Goal: Transaction & Acquisition: Purchase product/service

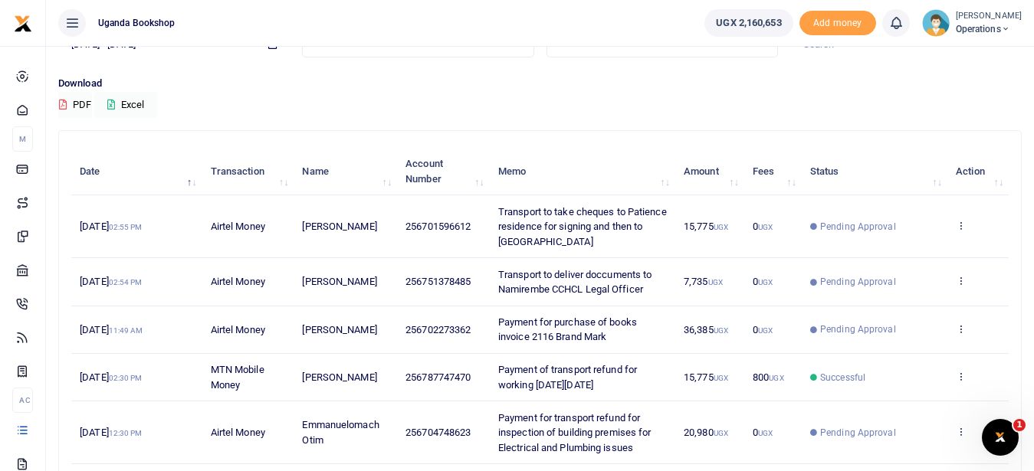
scroll to position [100, 0]
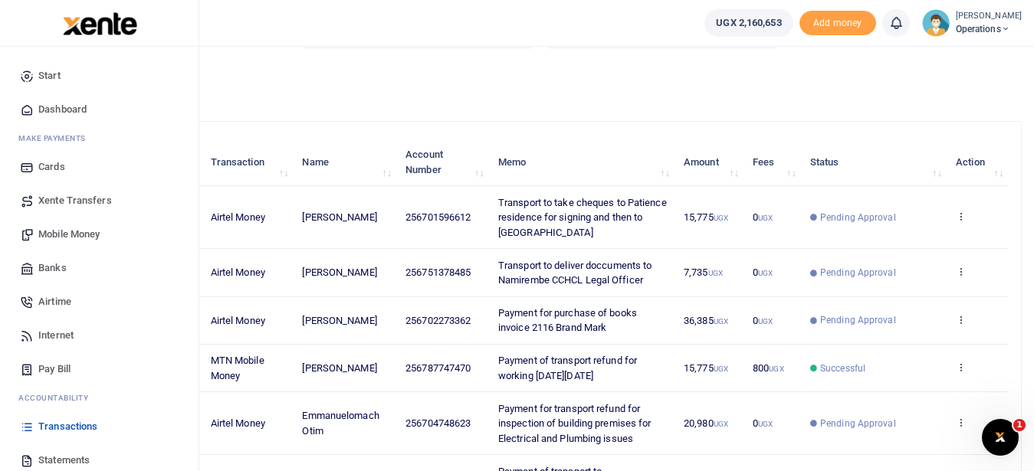
click at [70, 235] on span "Mobile Money" at bounding box center [68, 234] width 61 height 15
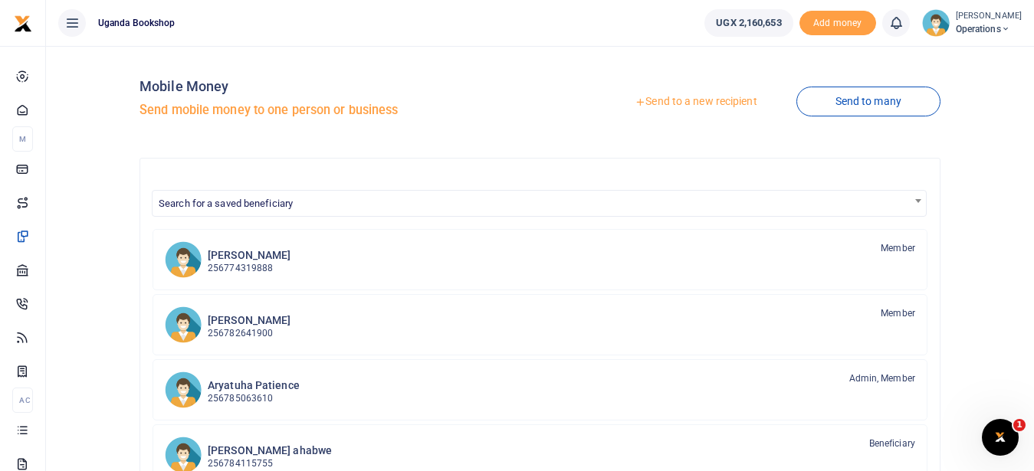
click at [688, 110] on link "Send to a new recipient" at bounding box center [696, 102] width 200 height 28
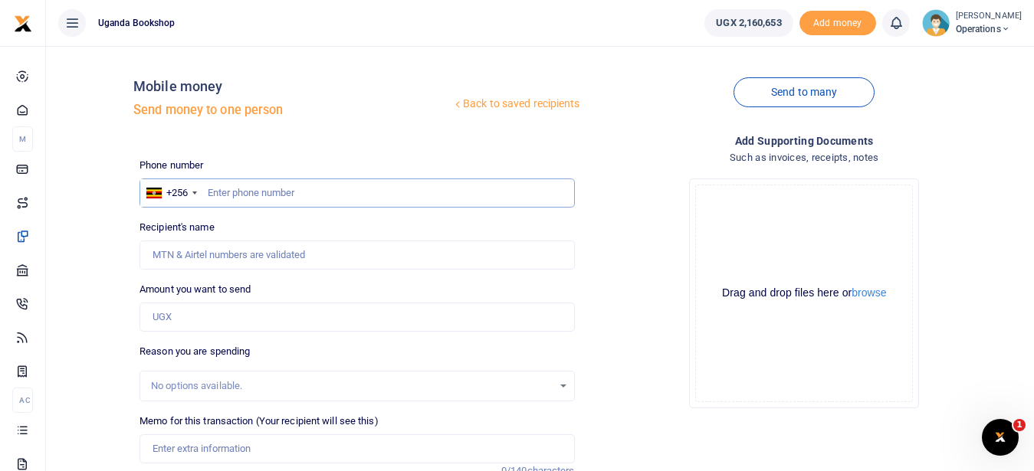
click at [231, 196] on input "text" at bounding box center [357, 193] width 435 height 29
type input "0773077547"
type input "Tonny Ssentongo"
type input "0773077547"
click at [187, 323] on input "Amount you want to send" at bounding box center [357, 317] width 435 height 29
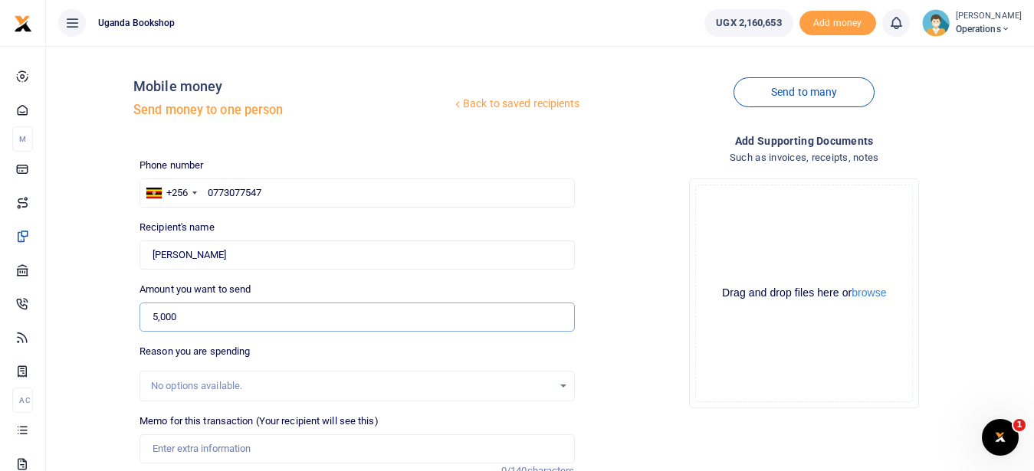
type input "5,000"
click at [196, 449] on input "Memo for this transaction (Your recipient will see this)" at bounding box center [357, 449] width 435 height 29
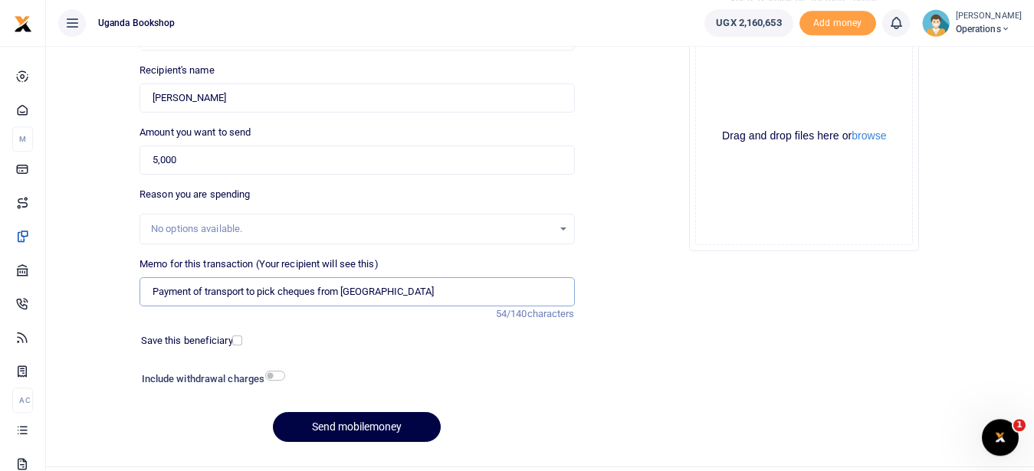
scroll to position [192, 0]
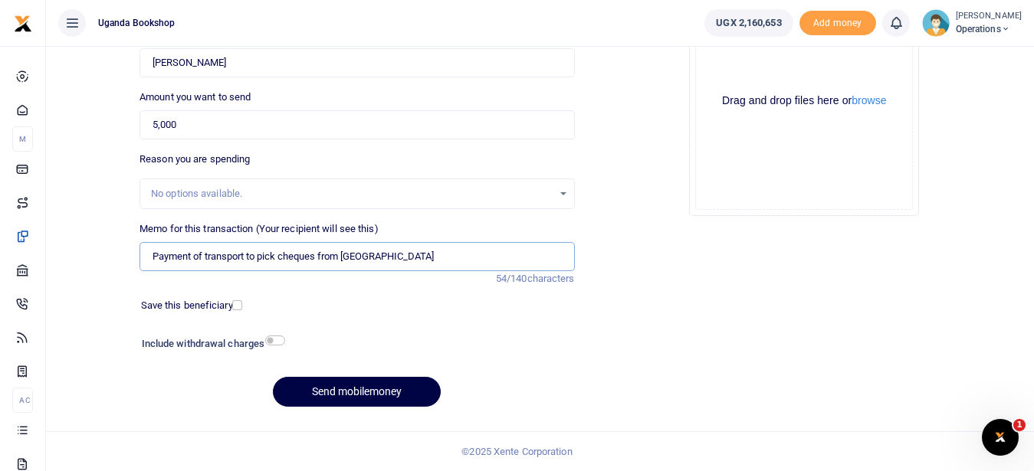
type input "Payment of transport to pick cheques from [GEOGRAPHIC_DATA]"
click at [277, 339] on input "checkbox" at bounding box center [275, 341] width 20 height 10
checkbox input "true"
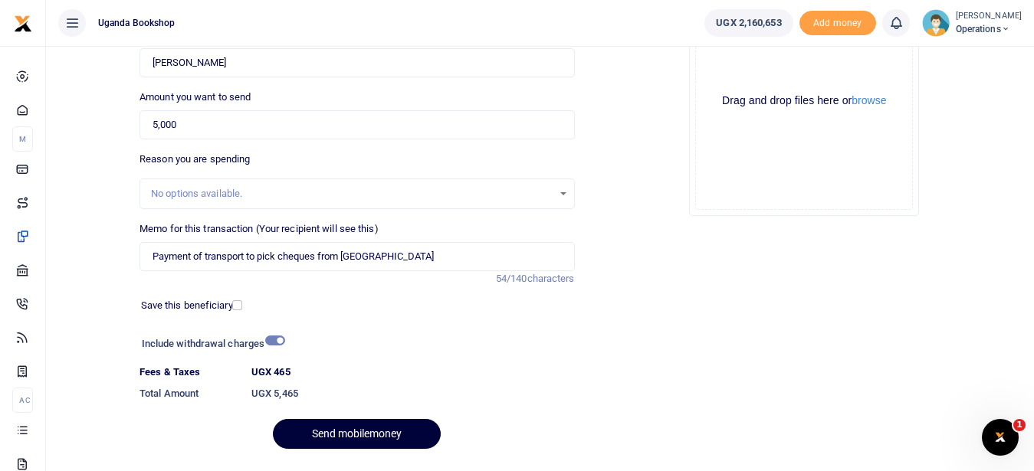
click at [384, 432] on button "Send mobilemoney" at bounding box center [357, 434] width 168 height 30
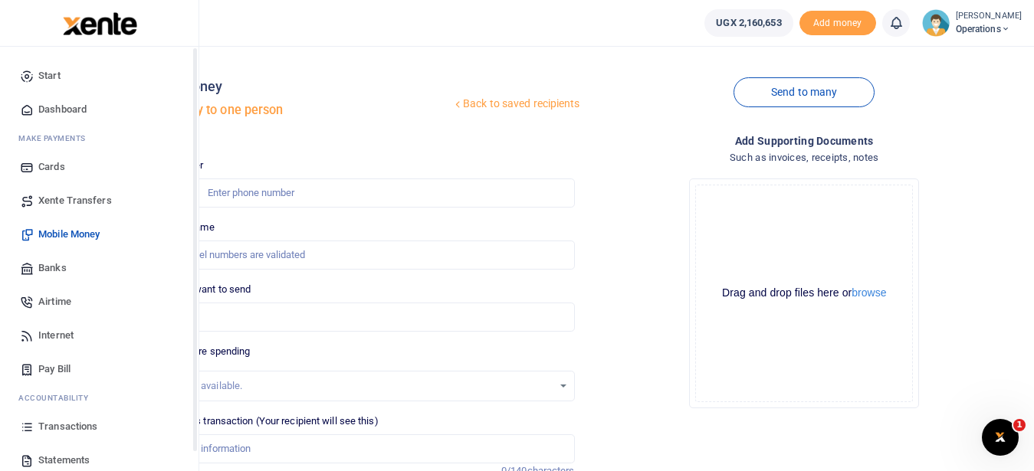
click at [84, 425] on span "Transactions" at bounding box center [67, 426] width 59 height 15
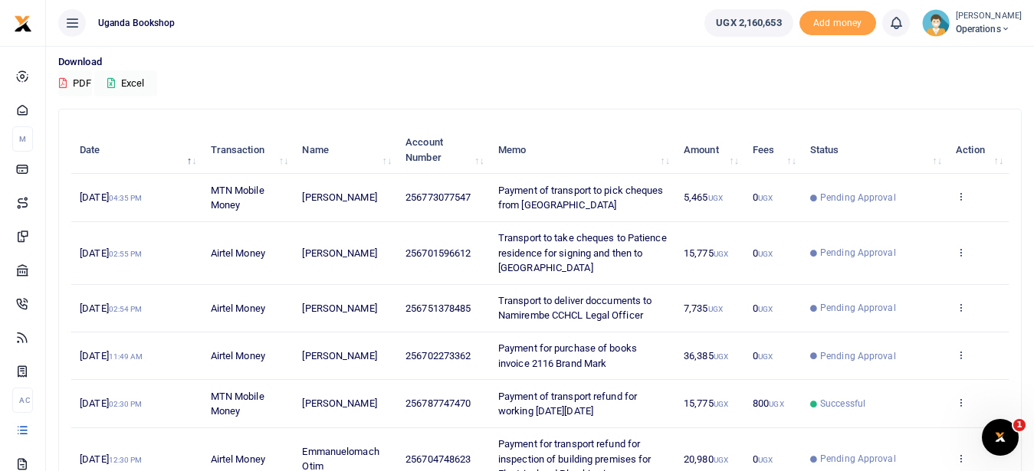
scroll to position [100, 0]
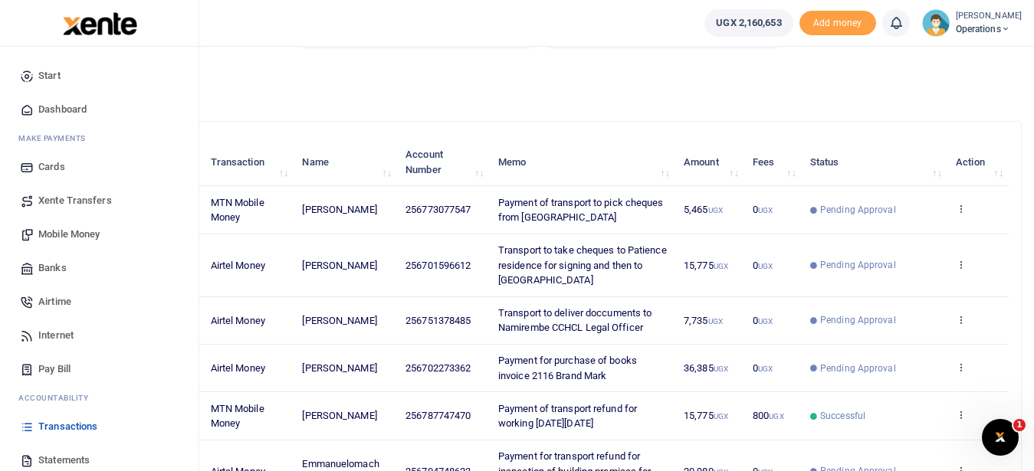
click at [84, 238] on span "Mobile Money" at bounding box center [68, 234] width 61 height 15
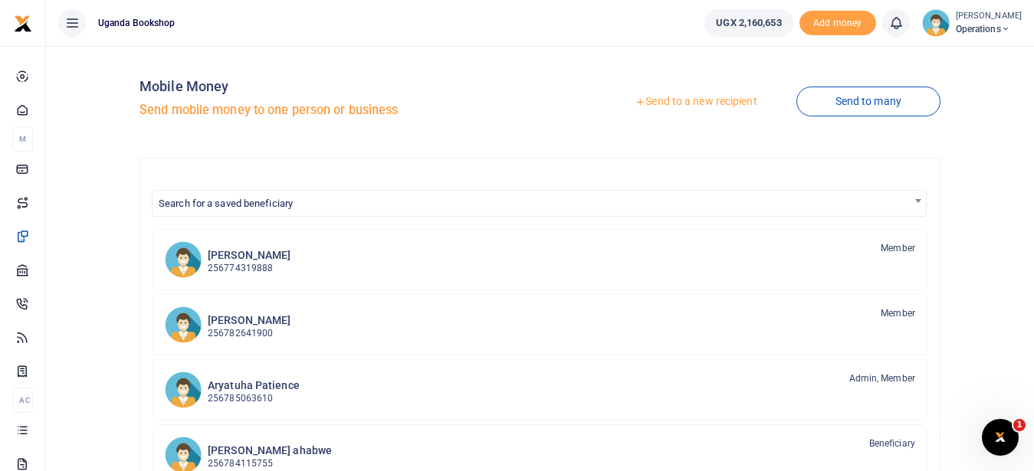
click at [689, 97] on link "Send to a new recipient" at bounding box center [696, 102] width 200 height 28
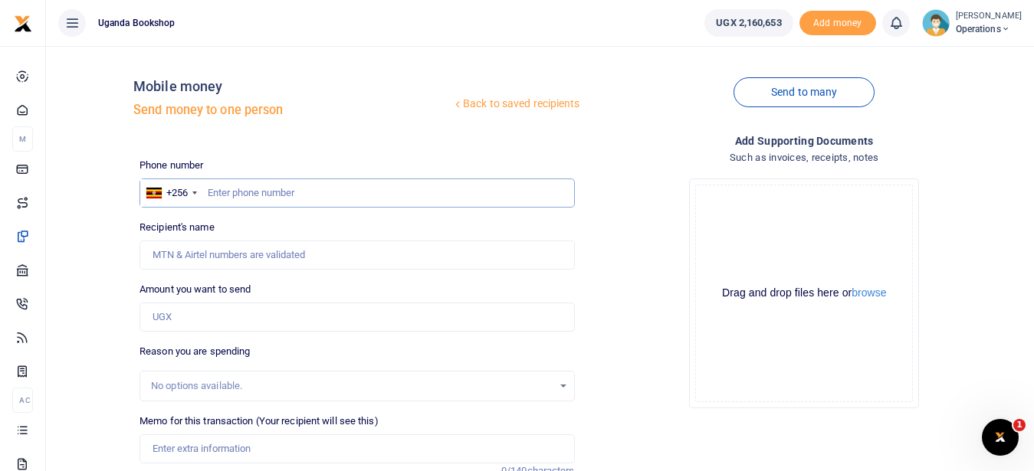
click at [233, 195] on input "text" at bounding box center [357, 193] width 435 height 29
type input "0751378485"
click at [177, 320] on input "Amount you want to send" at bounding box center [357, 317] width 435 height 29
type input "[PERSON_NAME]"
type input "4"
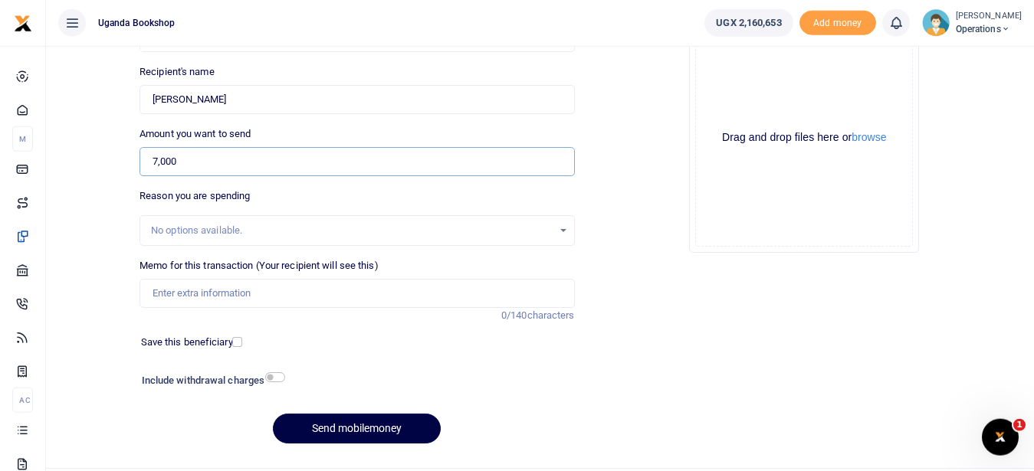
scroll to position [170, 0]
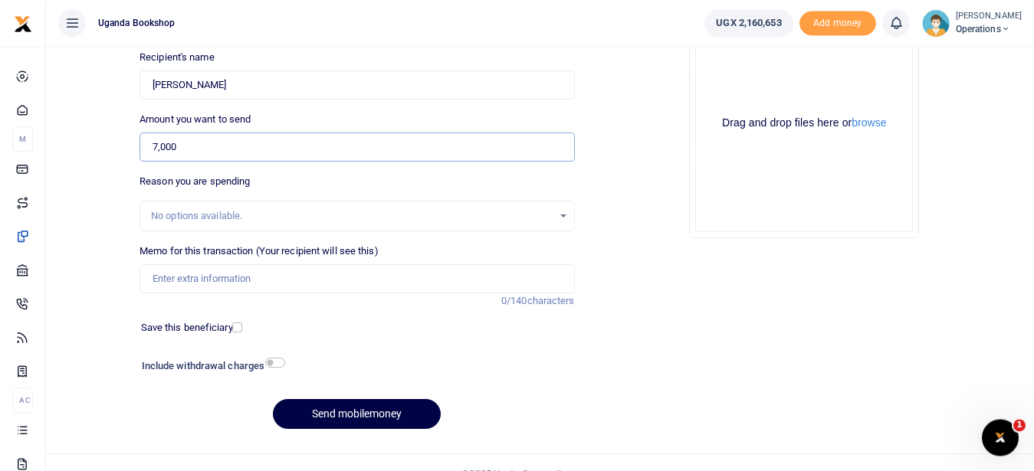
type input "7,000"
click at [192, 287] on input "Memo for this transaction (Your recipient will see this)" at bounding box center [357, 278] width 435 height 29
type input "Transport for delivering stationery items to Namirembe Guest House"
click at [274, 363] on input "checkbox" at bounding box center [275, 363] width 20 height 10
checkbox input "true"
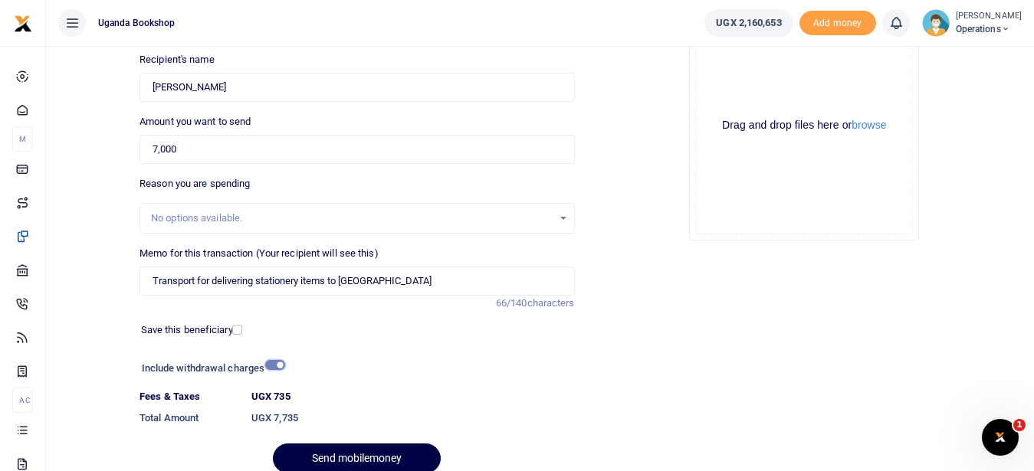
scroll to position [218, 0]
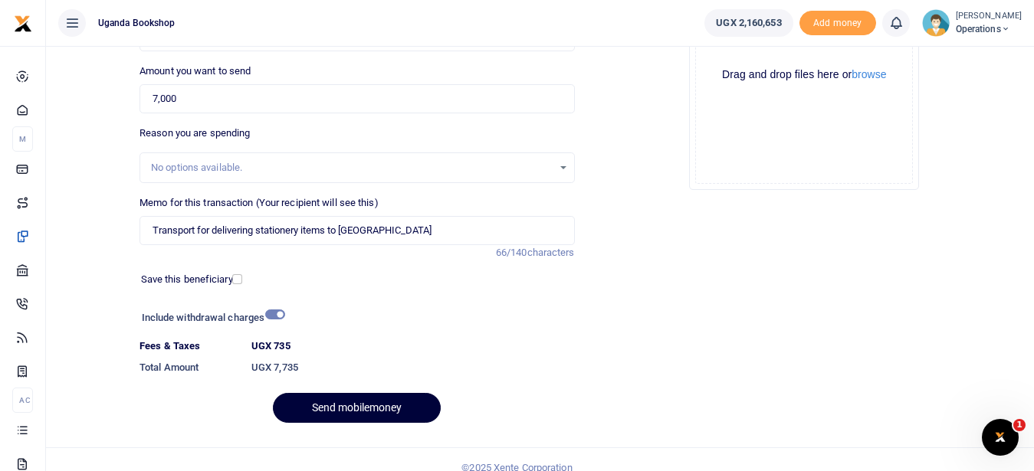
click at [346, 412] on button "Send mobilemoney" at bounding box center [357, 408] width 168 height 30
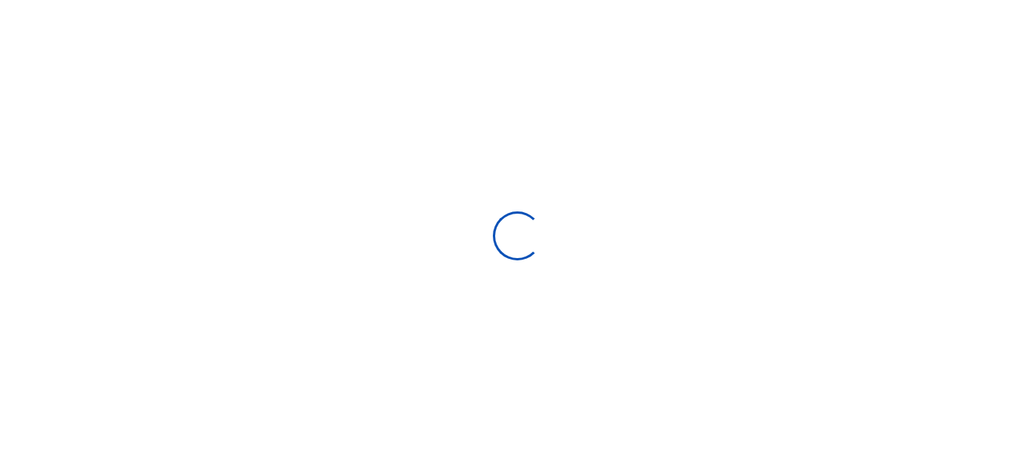
select select "Loading bundles"
select select
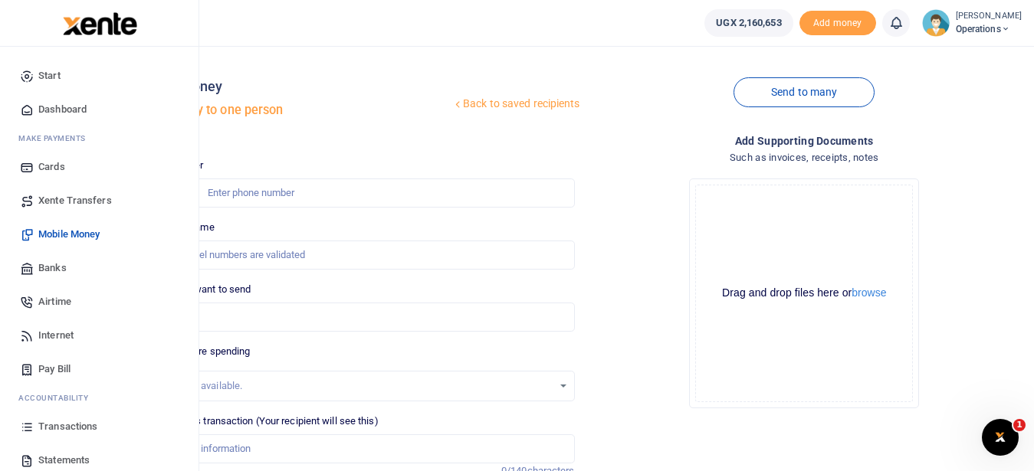
click at [84, 428] on span "Transactions" at bounding box center [67, 426] width 59 height 15
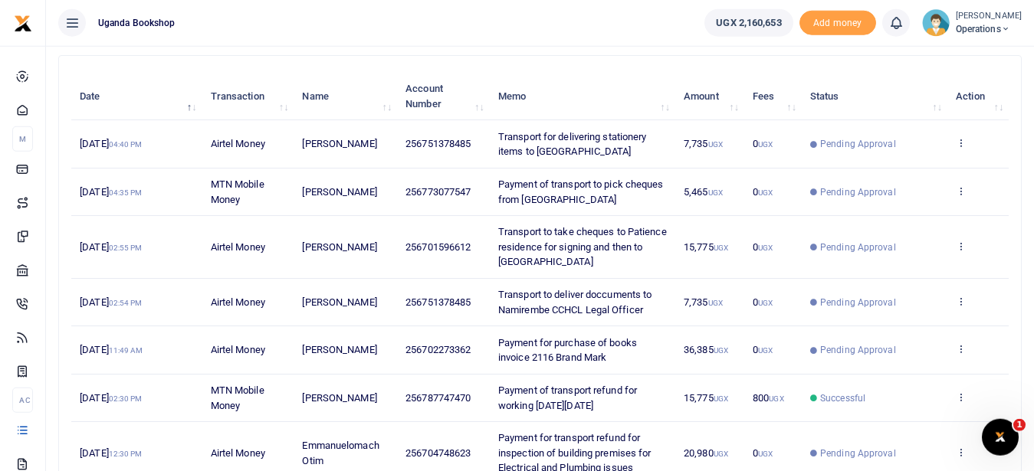
scroll to position [186, 0]
